Goal: Navigation & Orientation: Find specific page/section

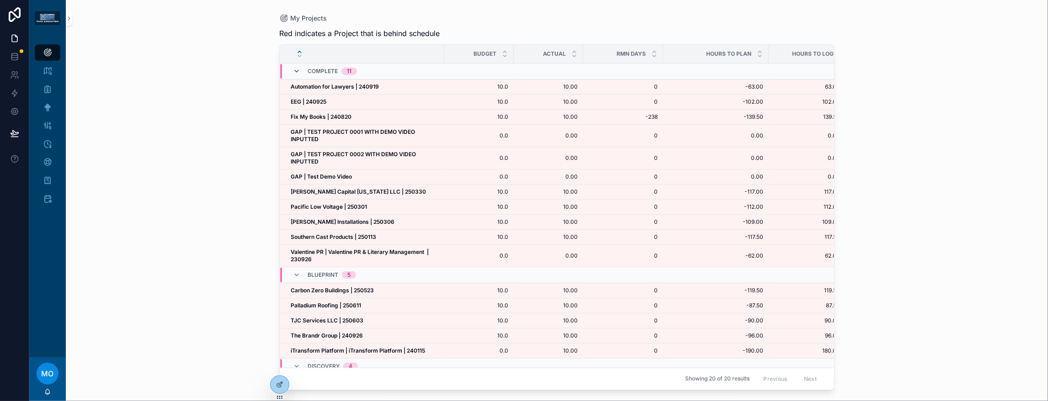
click at [300, 75] on icon "scrollable content" at bounding box center [296, 71] width 7 height 7
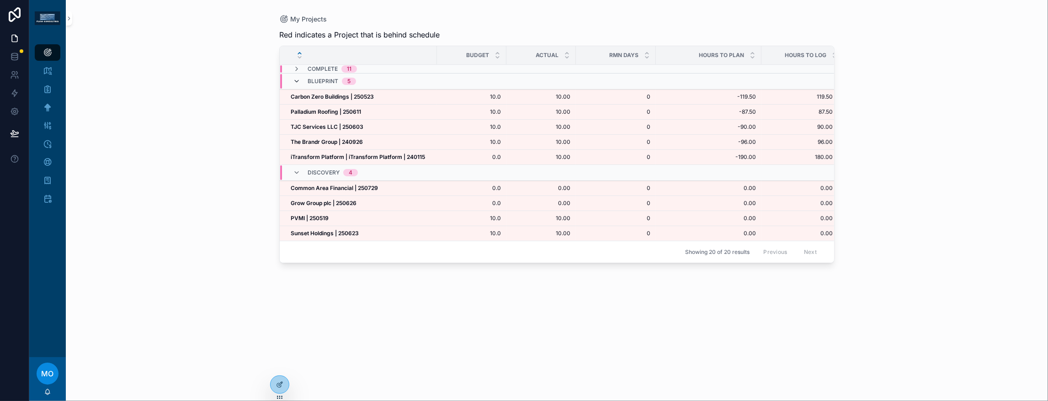
click at [300, 85] on icon "scrollable content" at bounding box center [296, 81] width 7 height 7
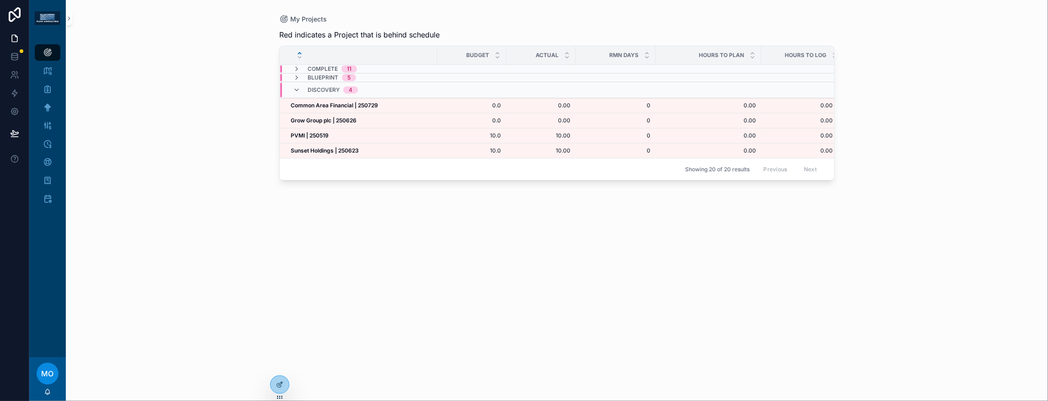
click at [54, 368] on span "MO" at bounding box center [48, 373] width 12 height 11
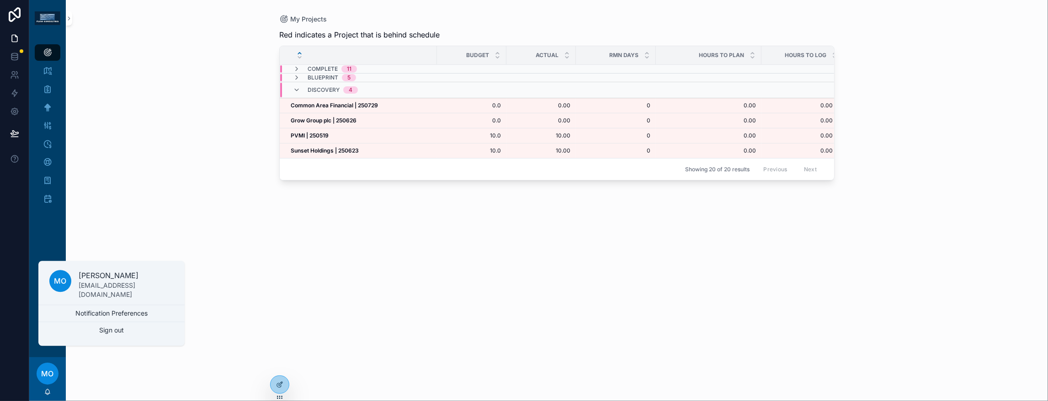
click at [200, 199] on div "My Projects Red indicates a Project that is behind schedule Budget Actual RMN D…" at bounding box center [557, 200] width 982 height 401
